Goal: Find specific page/section: Find specific page/section

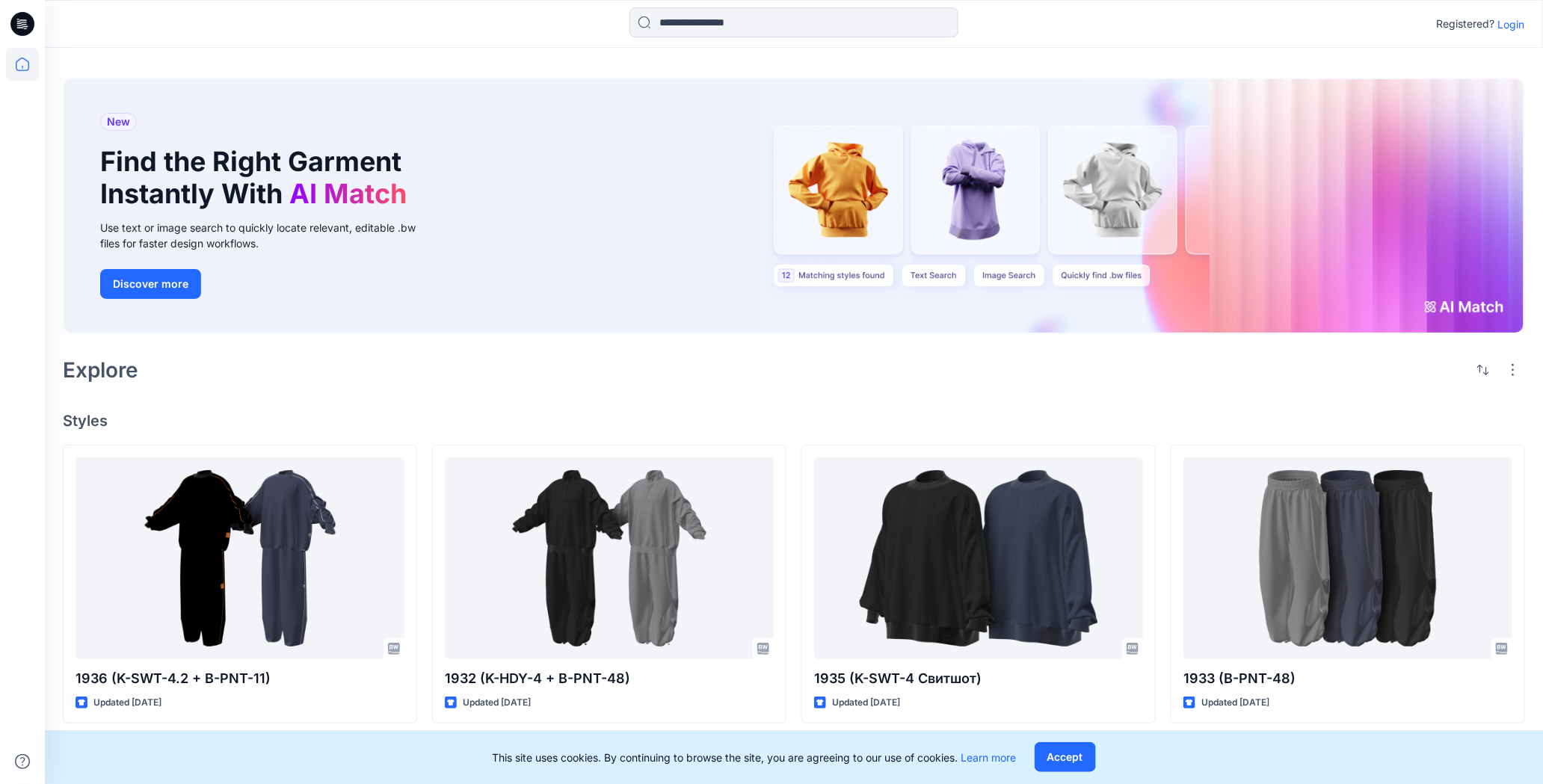
click at [1503, 28] on p "Login" at bounding box center [1511, 24] width 27 height 16
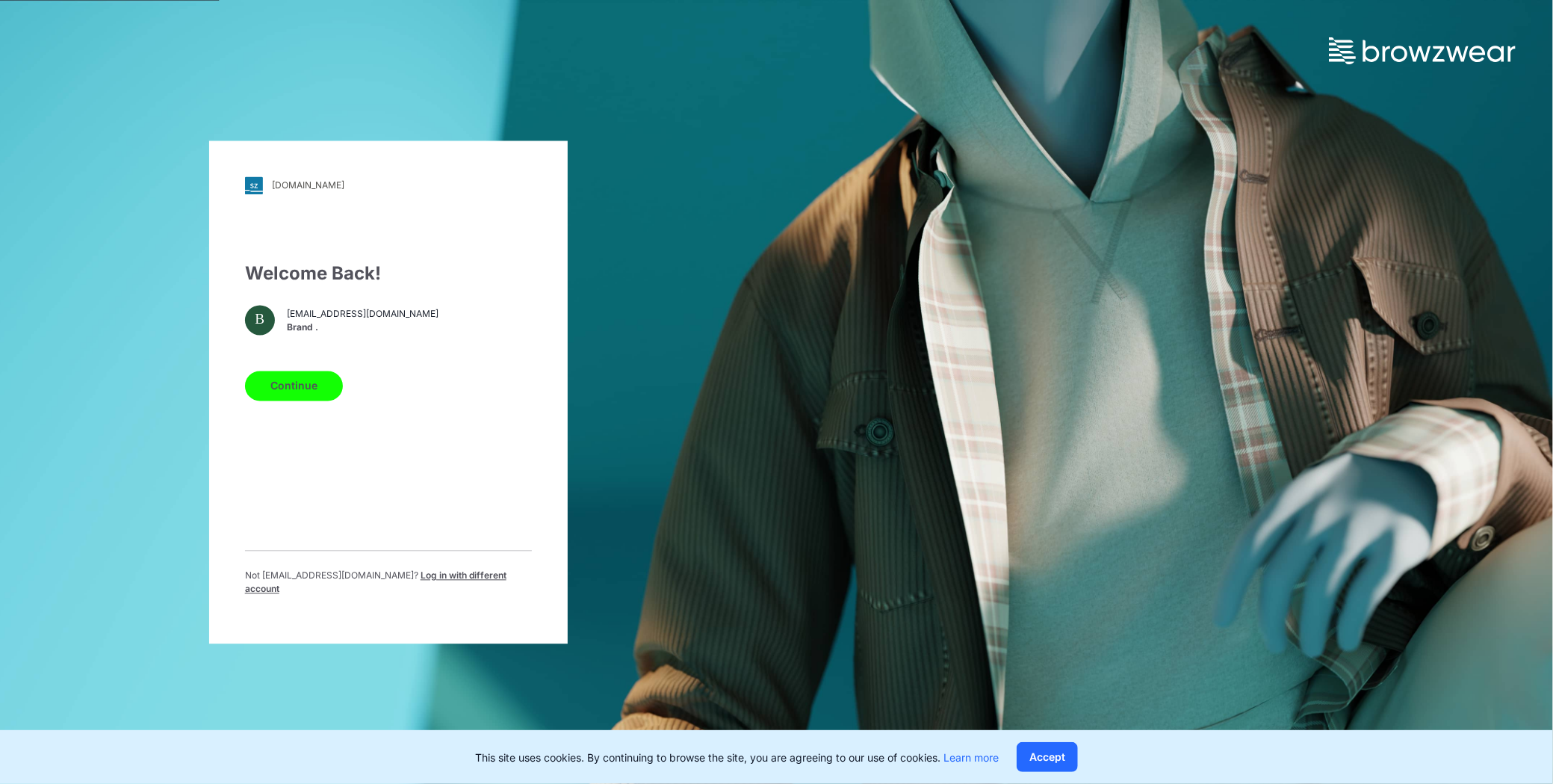
click at [331, 396] on button "Continue" at bounding box center [294, 386] width 98 height 30
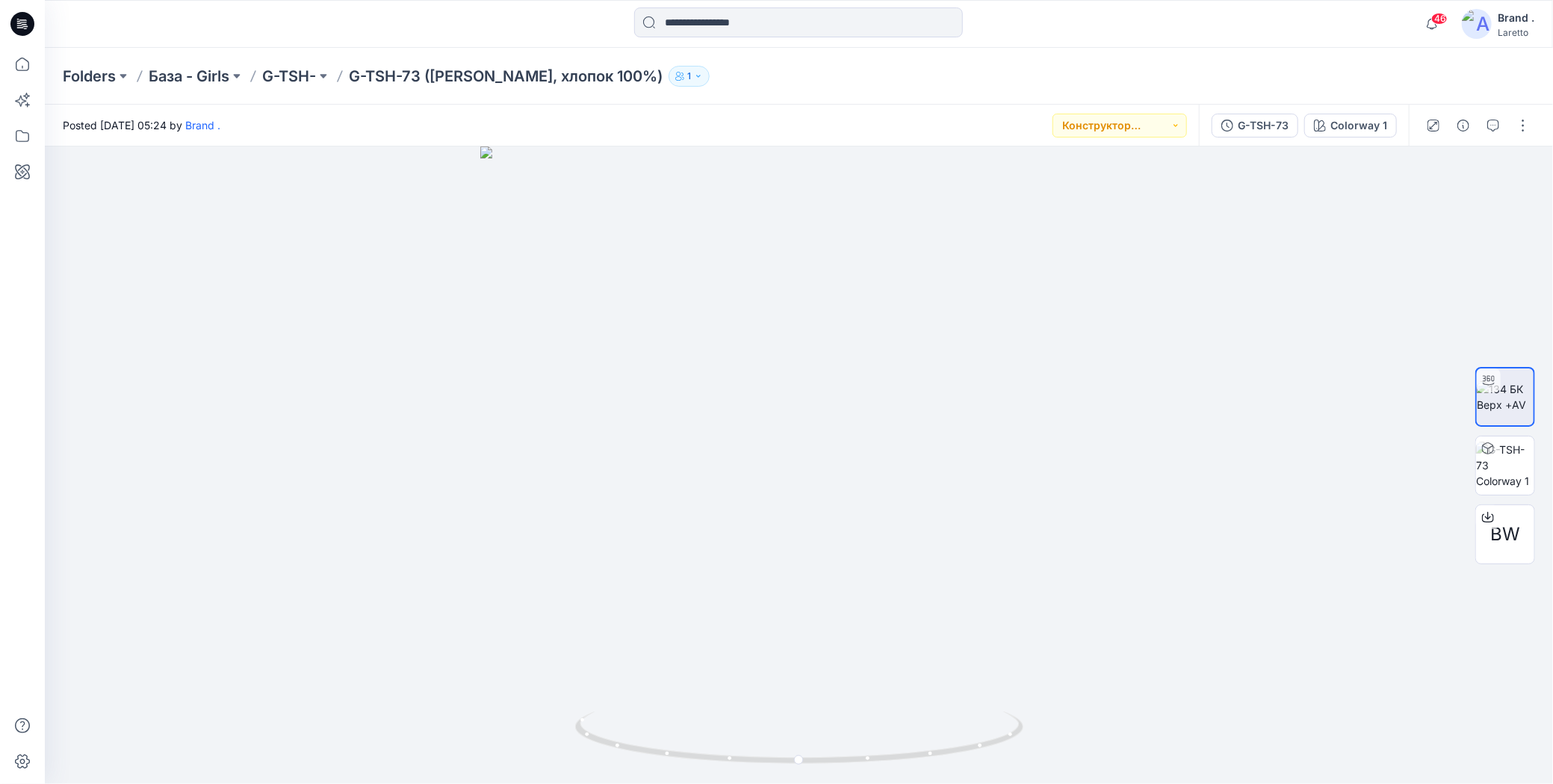
click at [1151, 58] on div "Folders База - Girls G-TSH- G-TSH-73 (Пенье WFACE Пике, хлопок 100%) 1" at bounding box center [798, 77] width 1508 height 57
click at [23, 24] on icon at bounding box center [24, 24] width 6 height 1
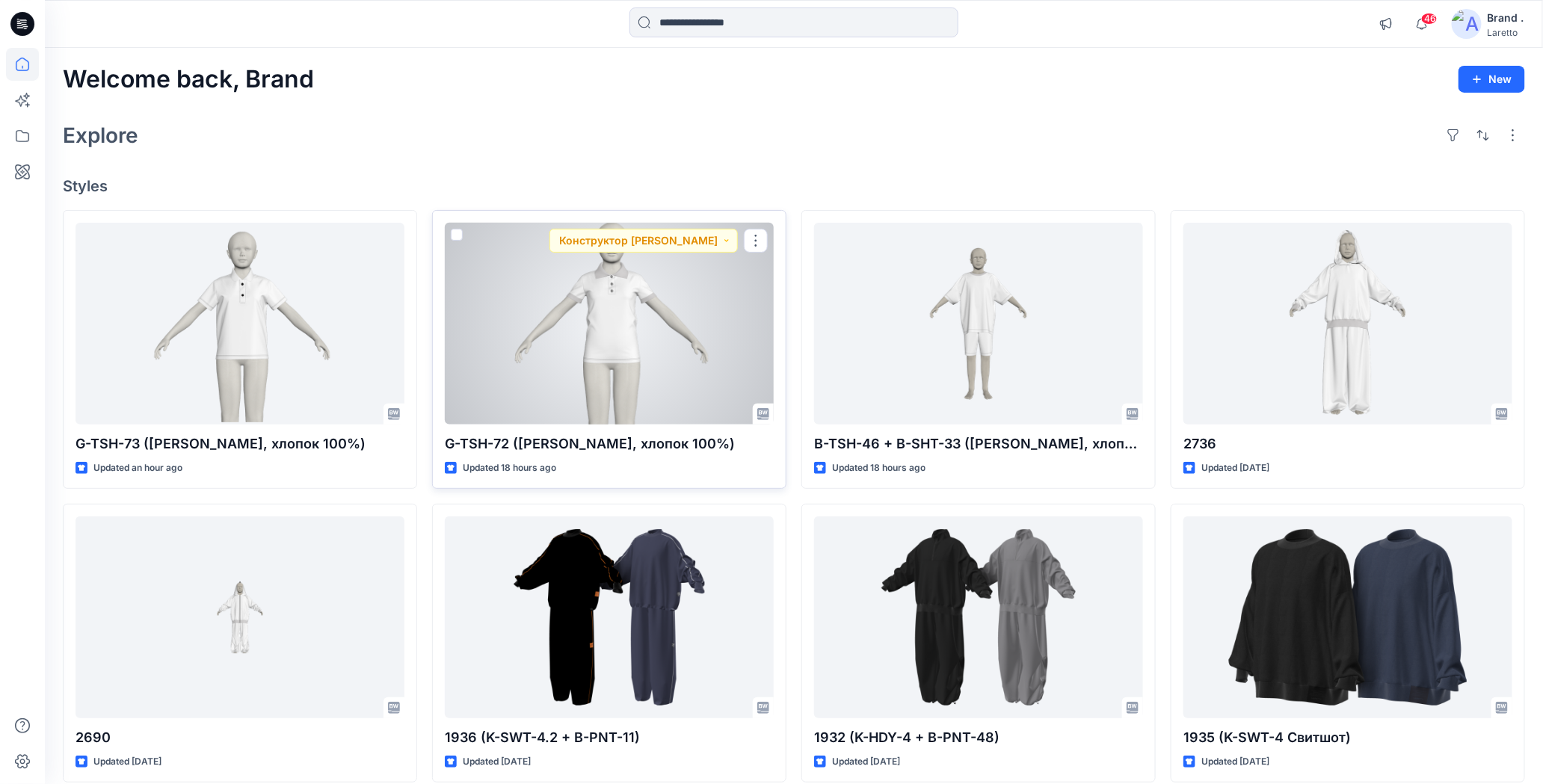
click at [581, 306] on div at bounding box center [609, 323] width 329 height 202
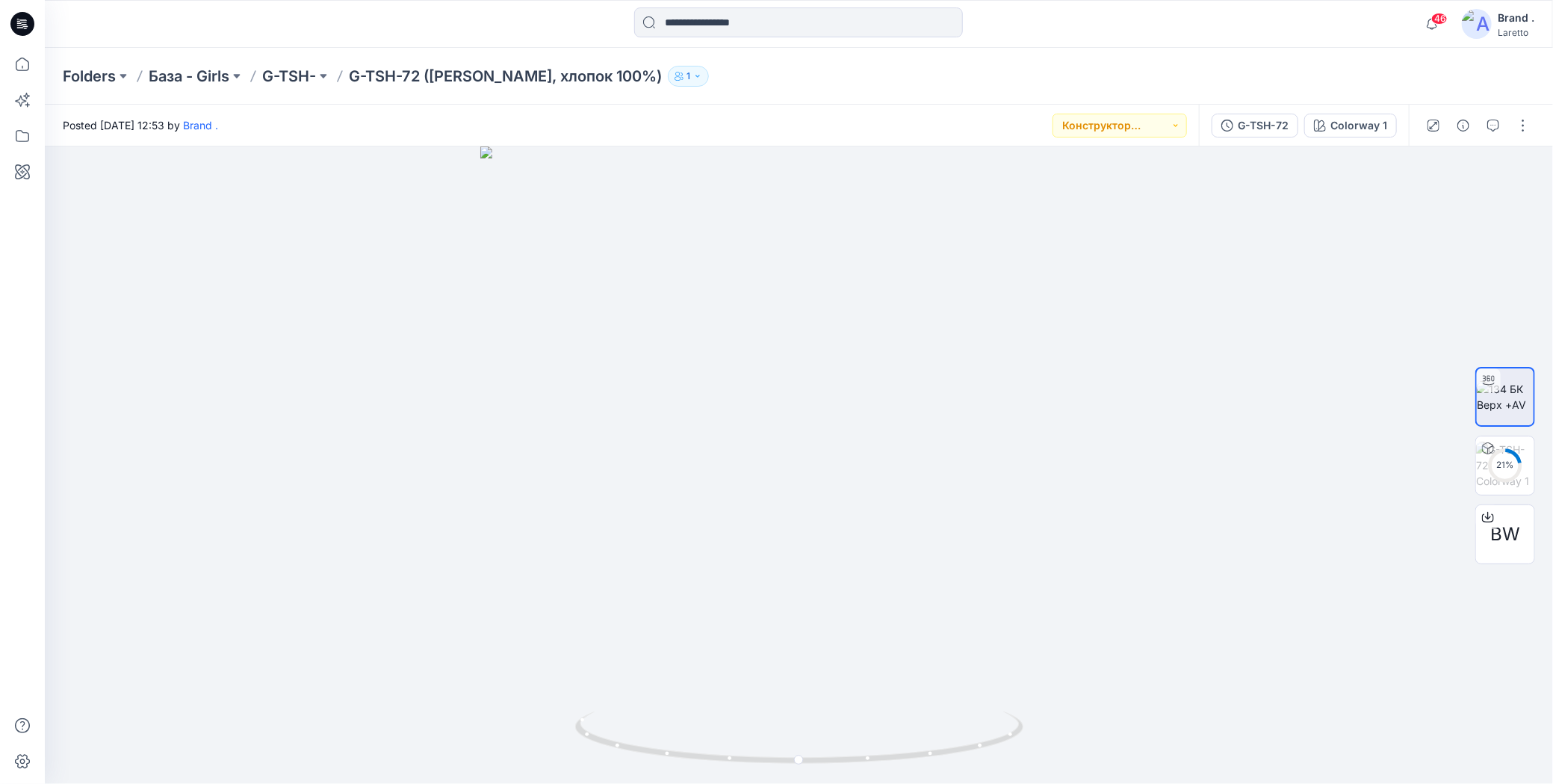
click at [1119, 58] on div "Folders База - Girls G-TSH- G-TSH-72 (Пенье WFACE Пике, хлопок 100%) 1" at bounding box center [798, 77] width 1508 height 57
